Goal: Task Accomplishment & Management: Complete application form

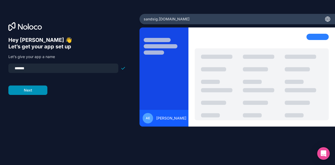
click at [40, 89] on button "Next" at bounding box center [27, 90] width 39 height 9
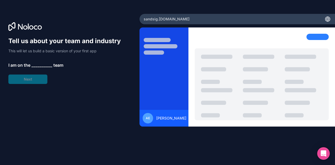
click at [37, 64] on span "__________" at bounding box center [41, 65] width 21 height 6
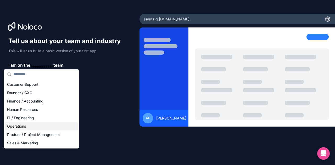
click at [26, 124] on div "Operations" at bounding box center [41, 126] width 73 height 8
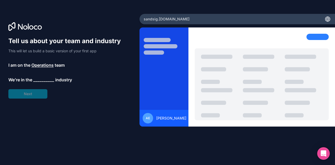
click at [40, 77] on span "__________" at bounding box center [43, 80] width 21 height 6
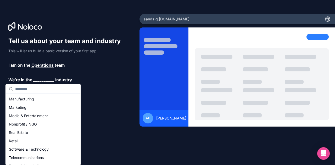
scroll to position [77, 0]
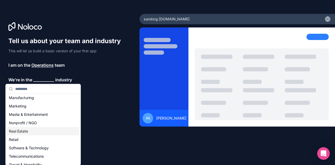
click at [26, 131] on div "Real Estate" at bounding box center [43, 131] width 73 height 8
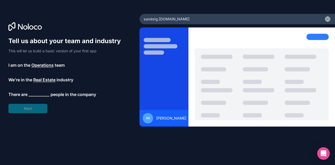
click at [38, 96] on span "__________" at bounding box center [39, 94] width 21 height 6
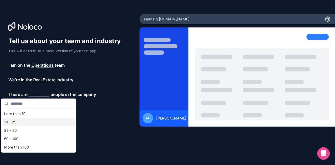
click at [17, 126] on div "10 - 25" at bounding box center [38, 122] width 73 height 8
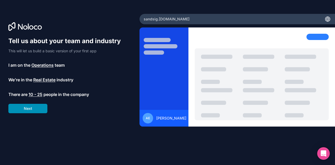
click at [32, 111] on button "Next" at bounding box center [27, 108] width 39 height 9
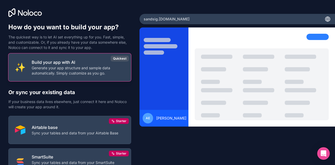
click at [88, 73] on p "Generate your app structure and sample data automatically. Simply customize as …" at bounding box center [78, 70] width 93 height 10
click at [118, 59] on div "Quickest" at bounding box center [120, 59] width 18 height 6
click at [68, 65] on div "Build your app with AI Generate your app structure and sample data automaticall…" at bounding box center [78, 67] width 93 height 17
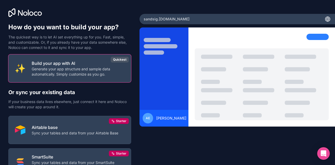
scroll to position [46, 0]
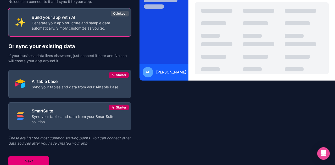
click at [31, 161] on button "Next" at bounding box center [28, 160] width 41 height 9
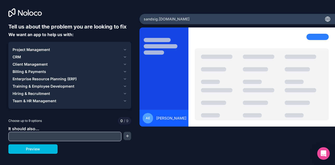
click at [49, 48] on span "Project Management" at bounding box center [31, 49] width 37 height 5
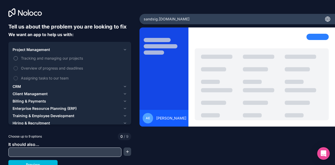
click at [46, 58] on span "Tracking and managing our projects" at bounding box center [73, 57] width 105 height 5
click at [18, 58] on button "Tracking and managing our projects" at bounding box center [16, 58] width 4 height 4
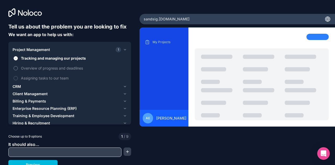
click at [46, 68] on span "Overview of progress and deadlines" at bounding box center [73, 67] width 105 height 5
click at [18, 68] on button "Overview of progress and deadlines" at bounding box center [16, 68] width 4 height 4
click at [45, 80] on span "Assigning tasks to our team" at bounding box center [73, 77] width 105 height 5
click at [18, 80] on button "Assigning tasks to our team" at bounding box center [16, 78] width 4 height 4
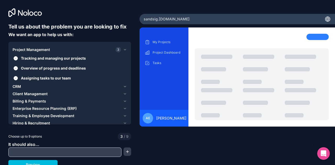
scroll to position [4, 0]
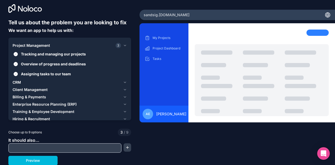
click at [37, 113] on span "Training & Employee Development" at bounding box center [44, 111] width 62 height 5
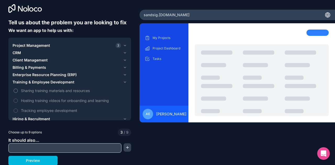
click at [65, 89] on span "Sharing training materials and resources" at bounding box center [73, 90] width 105 height 5
click at [18, 89] on button "Sharing training materials and resources" at bounding box center [16, 91] width 4 height 4
click at [61, 98] on span "Hosting training videos for onboarding and learning" at bounding box center [73, 100] width 105 height 5
click at [18, 99] on button "Hosting training videos for onboarding and learning" at bounding box center [16, 101] width 4 height 4
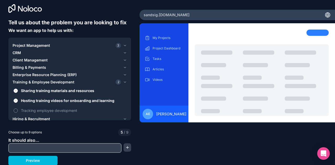
click at [58, 107] on label "Tracking employee development" at bounding box center [70, 111] width 114 height 10
click at [18, 109] on button "Tracking employee development" at bounding box center [16, 111] width 4 height 4
click at [50, 74] on span "Enterprise Resource Planning (ERP)" at bounding box center [45, 74] width 64 height 5
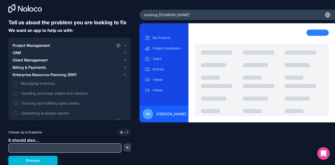
scroll to position [0, 0]
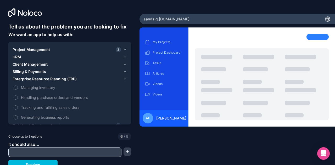
click at [55, 79] on span "Enterprise Resource Planning (ERP)" at bounding box center [45, 78] width 64 height 5
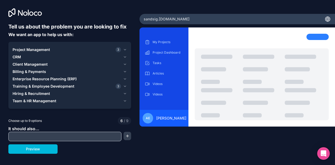
click at [43, 101] on span "Team & HR Management" at bounding box center [35, 100] width 44 height 5
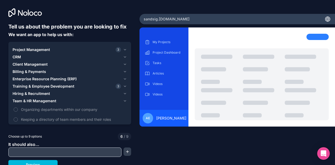
click at [43, 101] on span "Team & HR Management" at bounding box center [35, 100] width 44 height 5
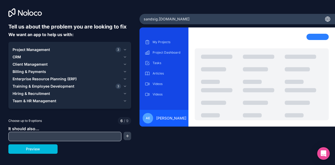
click at [43, 101] on span "Team & HR Management" at bounding box center [35, 100] width 44 height 5
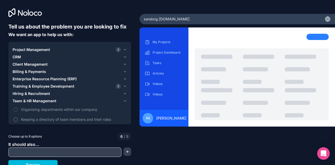
click at [45, 119] on span "Keeping a directory of team members and their roles" at bounding box center [73, 119] width 105 height 5
click at [18, 119] on button "Keeping a directory of team members and their roles" at bounding box center [16, 119] width 4 height 4
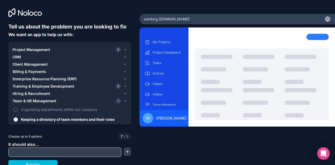
click at [46, 110] on span "Organizing departments within our company" at bounding box center [73, 109] width 105 height 5
click at [18, 110] on button "Organizing departments within our company" at bounding box center [16, 109] width 4 height 4
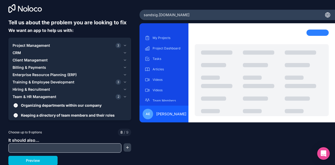
click at [68, 146] on input "text" at bounding box center [65, 147] width 110 height 7
click at [45, 160] on button "Preview" at bounding box center [32, 160] width 49 height 9
